Goal: Task Accomplishment & Management: Manage account settings

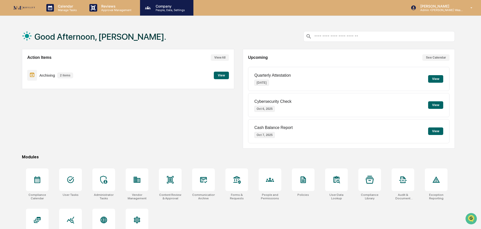
click at [166, 8] on p "Company" at bounding box center [169, 6] width 36 height 4
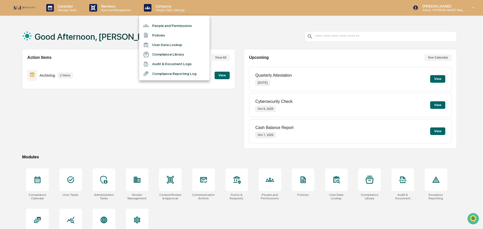
click at [168, 26] on li "People and Permissions" at bounding box center [174, 26] width 70 height 10
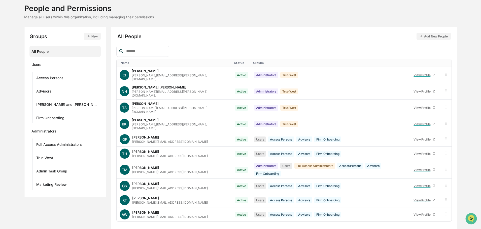
scroll to position [33, 0]
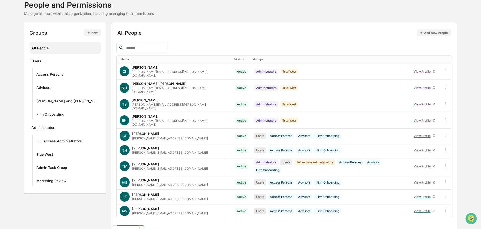
click at [135, 220] on body "Calendar Manage Tasks Reviews Approval Management Company People, Data, Setting…" at bounding box center [240, 104] width 481 height 274
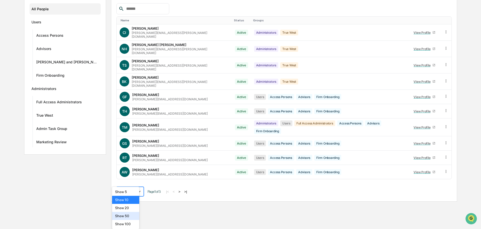
click at [126, 217] on div "Show 50" at bounding box center [125, 216] width 27 height 8
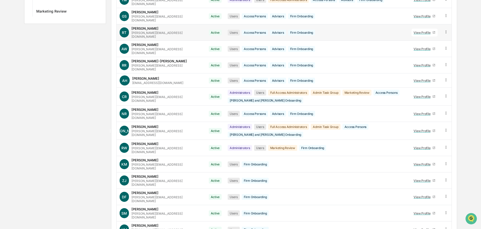
scroll to position [211, 0]
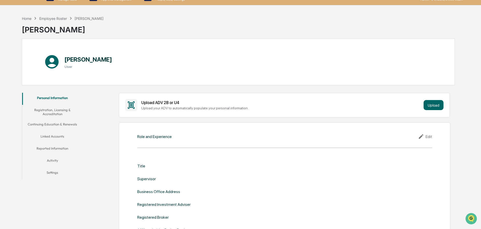
scroll to position [10, 0]
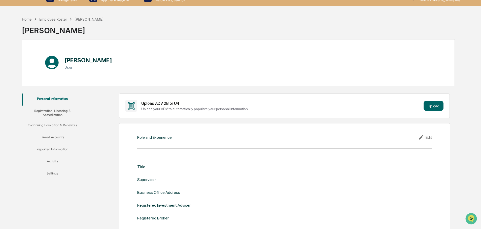
click at [47, 19] on div "Employee Roster" at bounding box center [53, 19] width 28 height 4
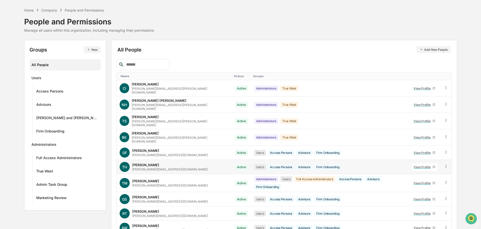
scroll to position [33, 0]
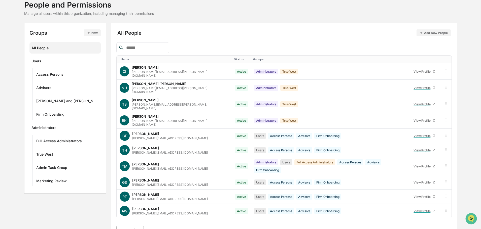
click at [135, 218] on body "Calendar Manage Tasks Reviews Approval Management Company People, Data, Setting…" at bounding box center [240, 104] width 481 height 274
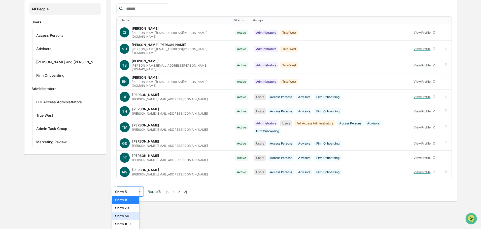
click at [127, 217] on div "Show 50" at bounding box center [125, 216] width 27 height 8
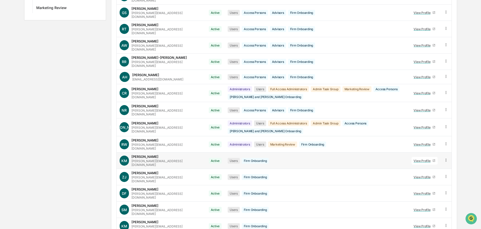
scroll to position [211, 0]
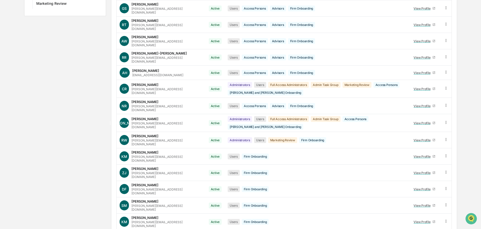
click at [371, 181] on td "Users Firm Onboarding" at bounding box center [316, 189] width 184 height 16
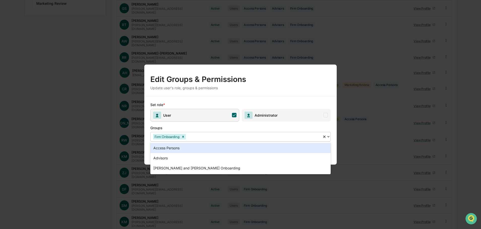
click at [327, 137] on icon at bounding box center [328, 137] width 4 height 4
click at [202, 137] on div at bounding box center [253, 137] width 133 height 6
click at [329, 136] on icon at bounding box center [328, 137] width 4 height 4
click at [378, 141] on div "Edit Groups & Permissions Update user's role, groups & permissions Set role * U…" at bounding box center [240, 114] width 481 height 229
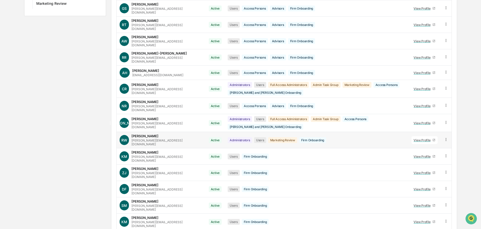
click at [446, 138] on icon at bounding box center [445, 139] width 1 height 3
click at [422, 145] on div "Groups & Permissions" at bounding box center [422, 148] width 43 height 6
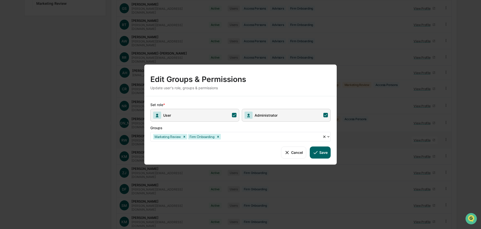
click at [366, 168] on div "Edit Groups & Permissions Update user's role, groups & permissions Set role * U…" at bounding box center [240, 114] width 481 height 229
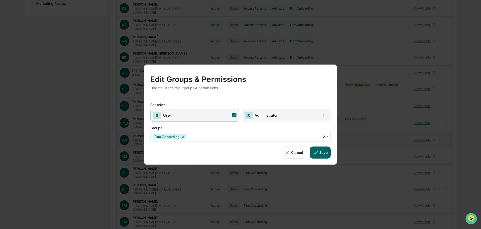
click at [193, 136] on div at bounding box center [253, 137] width 133 height 6
type input "**********"
click at [322, 152] on button "Save" at bounding box center [319, 152] width 21 height 12
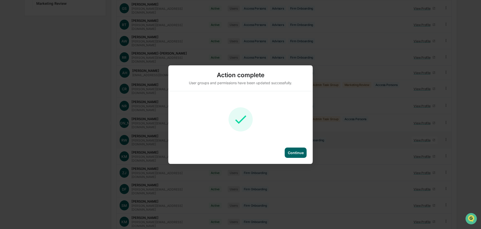
click at [294, 153] on div "Continue" at bounding box center [296, 153] width 16 height 4
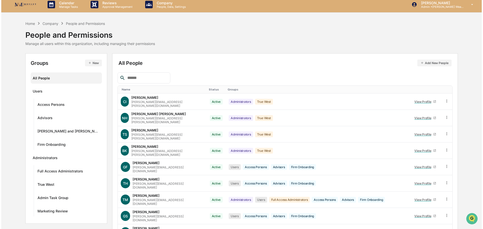
scroll to position [0, 0]
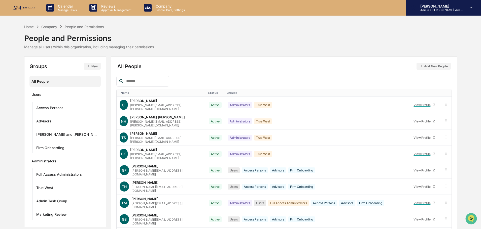
click at [440, 10] on p "Admin • [PERSON_NAME] Wealth" at bounding box center [439, 10] width 47 height 4
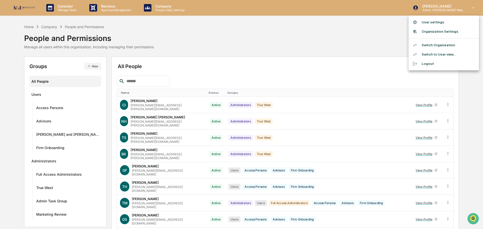
click at [435, 43] on li "Switch Organization" at bounding box center [444, 45] width 70 height 9
